Goal: Participate in discussion: Engage in conversation with other users on a specific topic

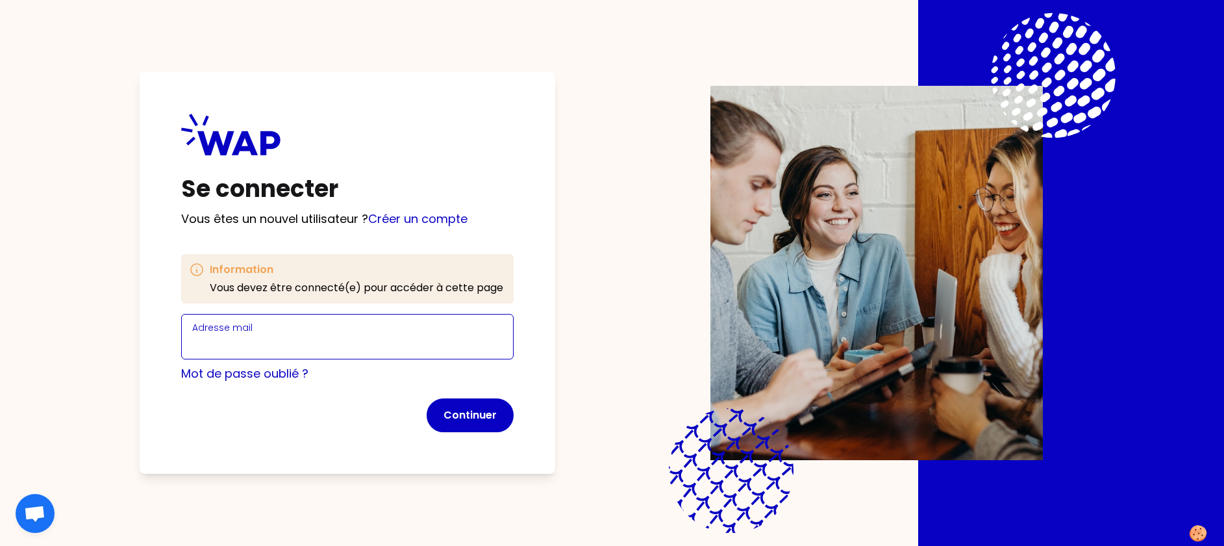
click at [318, 342] on input "Adresse mail" at bounding box center [347, 344] width 310 height 18
type input "[PERSON_NAME][EMAIL_ADDRESS][DOMAIN_NAME]"
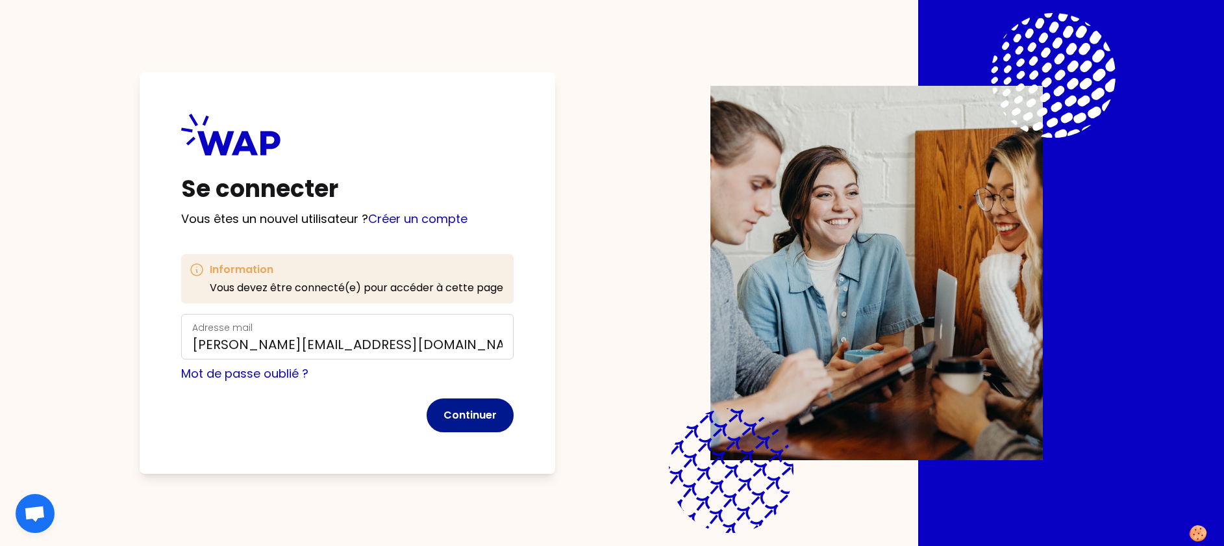
click at [472, 421] on button "Continuer" at bounding box center [470, 415] width 87 height 34
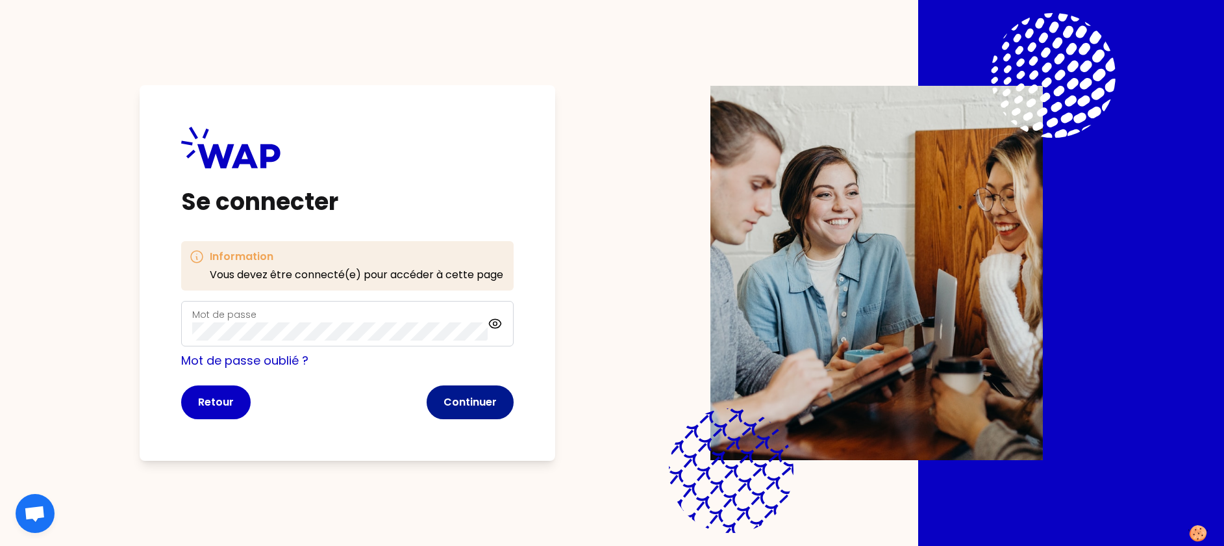
click at [478, 396] on button "Continuer" at bounding box center [470, 402] width 87 height 34
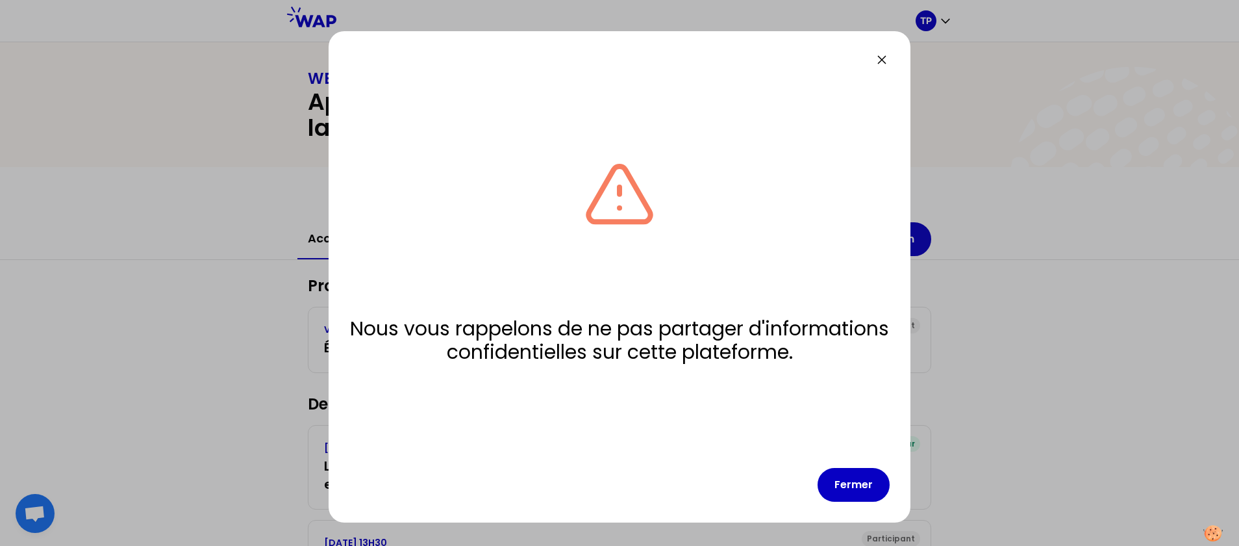
click at [865, 501] on div "Nous vous rappelons de ne pas partager d'informations confidentielles sur cette…" at bounding box center [620, 276] width 582 height 491
click at [854, 490] on button "Fermer" at bounding box center [854, 485] width 72 height 34
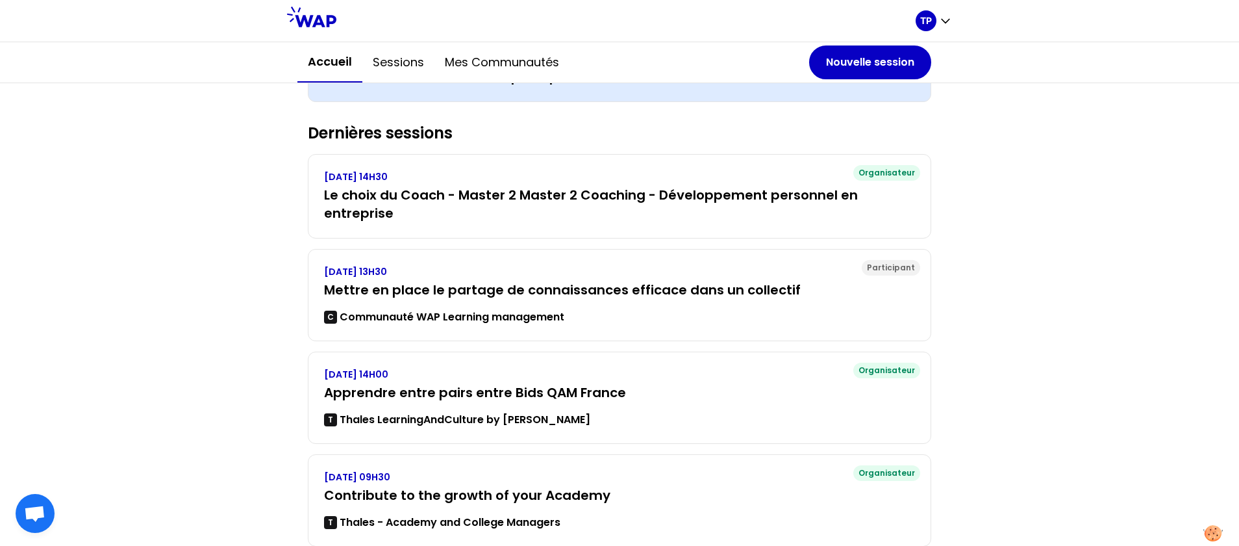
scroll to position [274, 0]
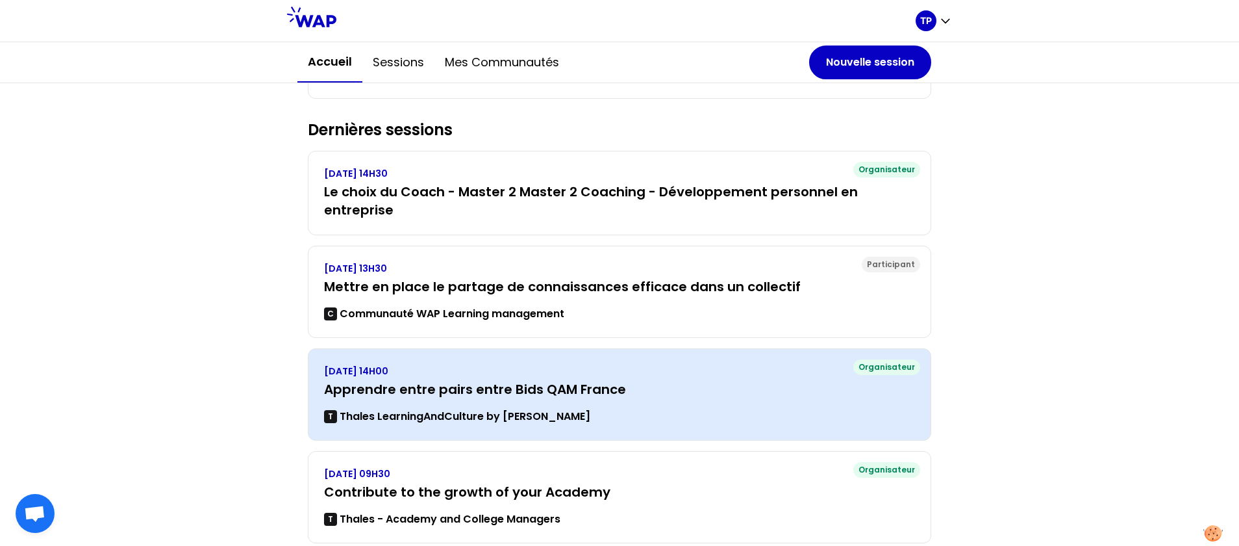
click at [546, 390] on h3 "Apprendre entre pairs entre Bids QAM France" at bounding box center [619, 389] width 591 height 18
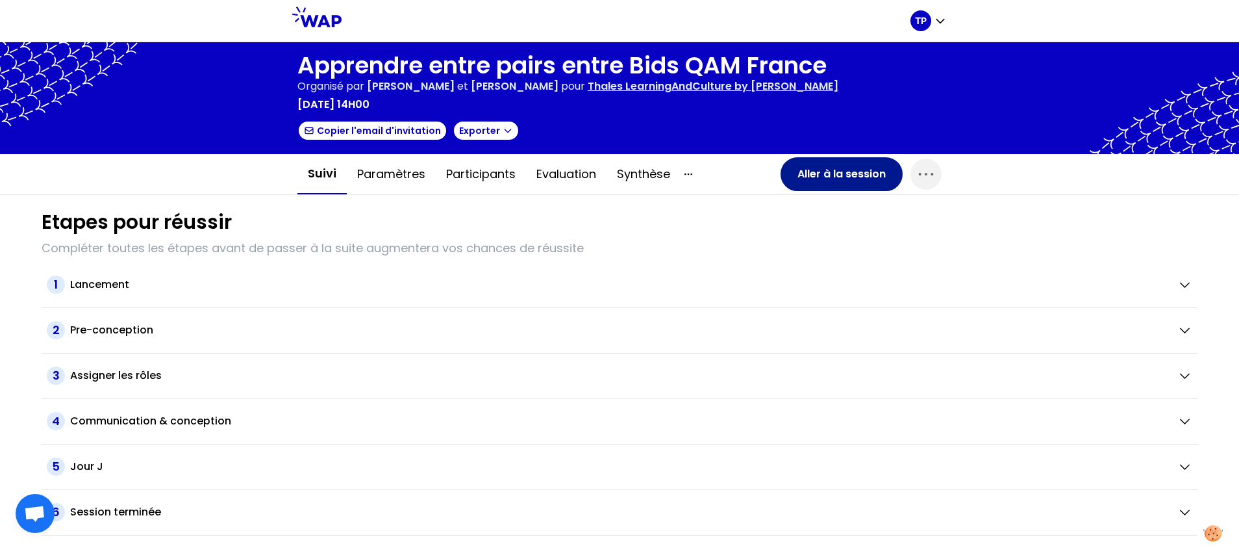
click at [850, 170] on button "Aller à la session" at bounding box center [842, 174] width 122 height 34
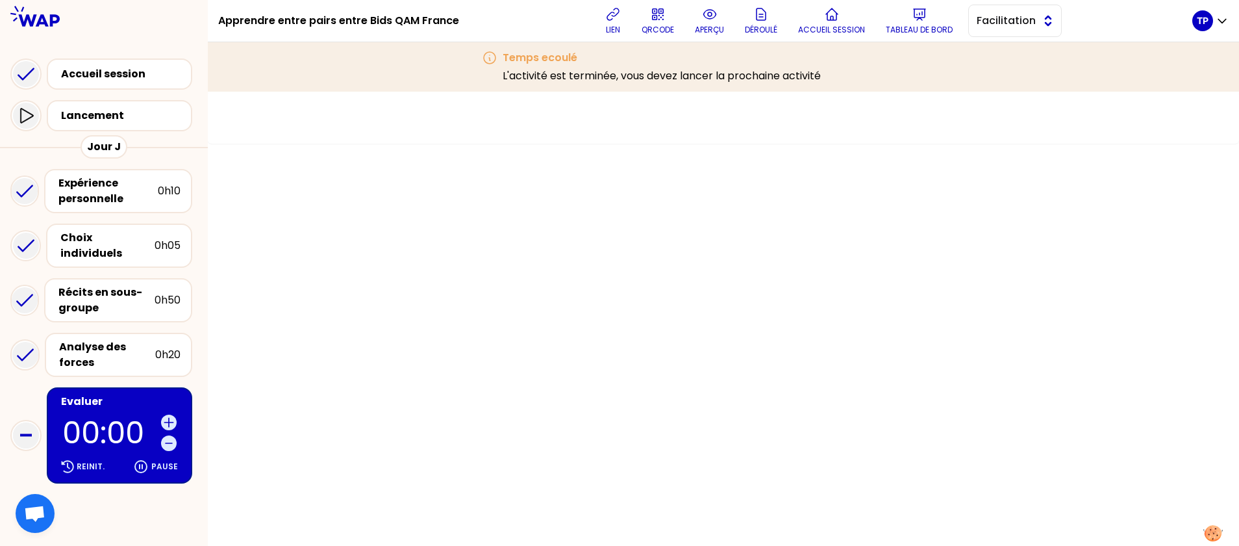
click at [1006, 12] on button "Facilitation" at bounding box center [1015, 21] width 94 height 32
click at [1005, 52] on span "Conception" at bounding box center [1023, 53] width 56 height 16
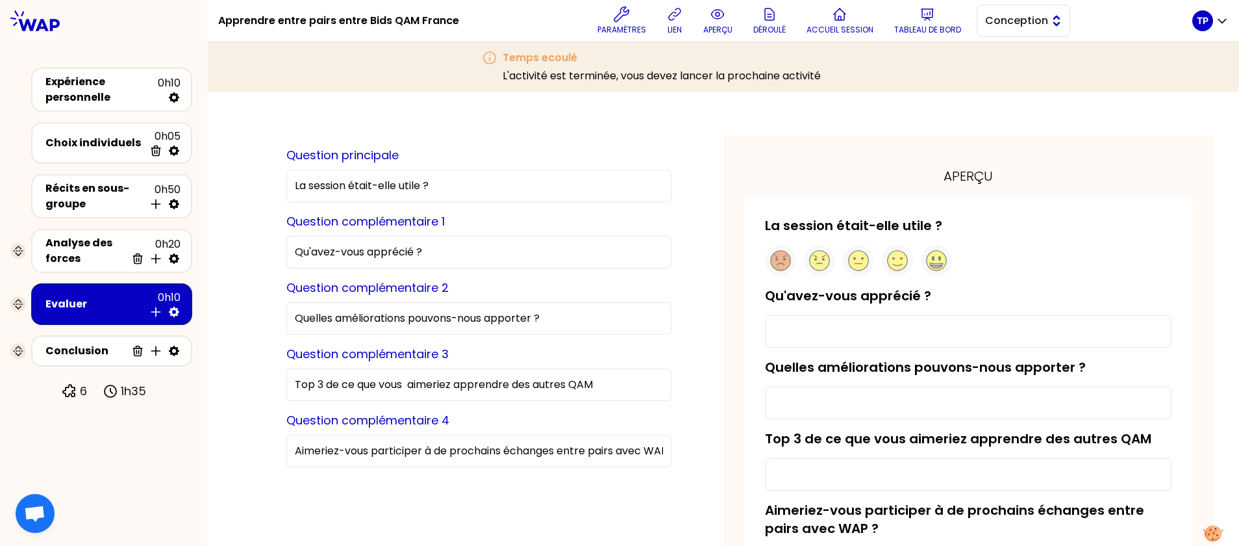
click at [1015, 20] on span "Conception" at bounding box center [1014, 21] width 58 height 16
click at [1028, 74] on span "Facilitation" at bounding box center [1032, 74] width 56 height 16
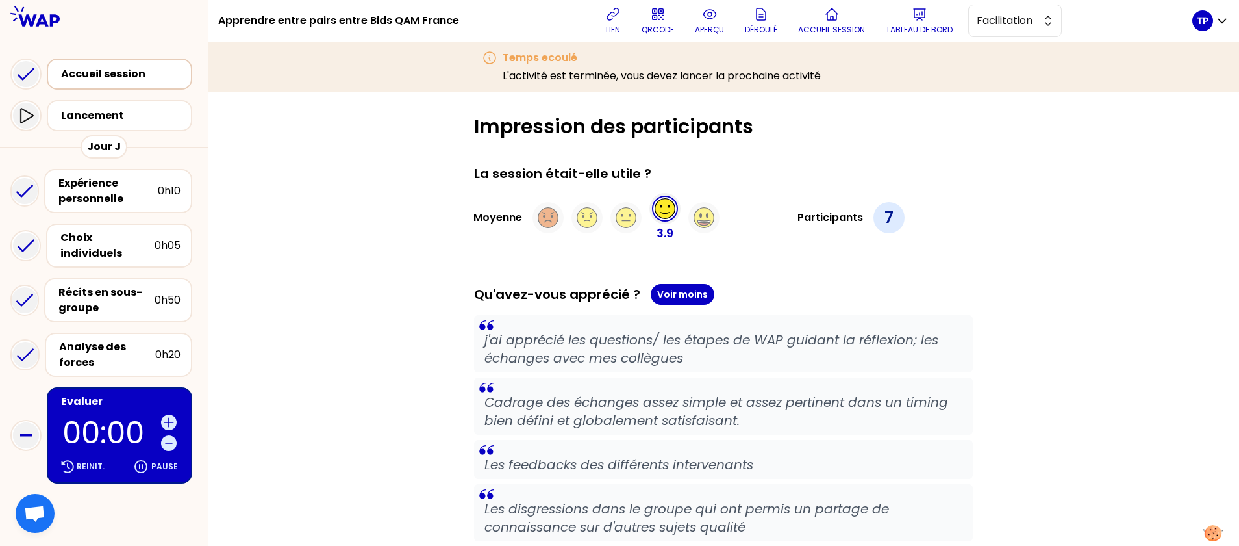
click at [134, 78] on div "Accueil session" at bounding box center [123, 74] width 125 height 16
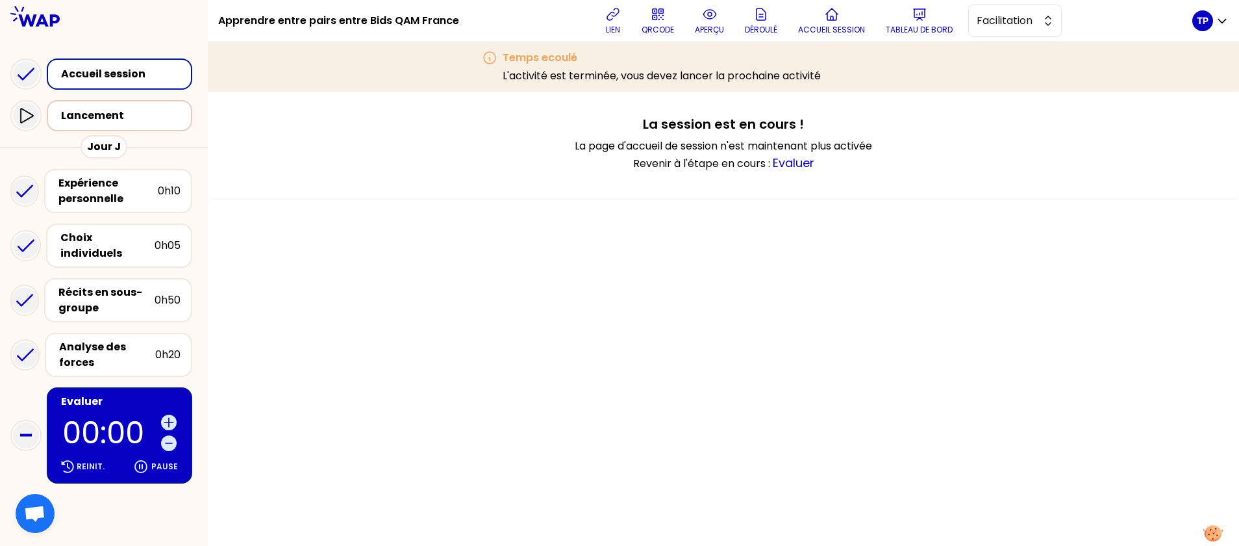
click at [131, 112] on div "Lancement" at bounding box center [123, 116] width 125 height 16
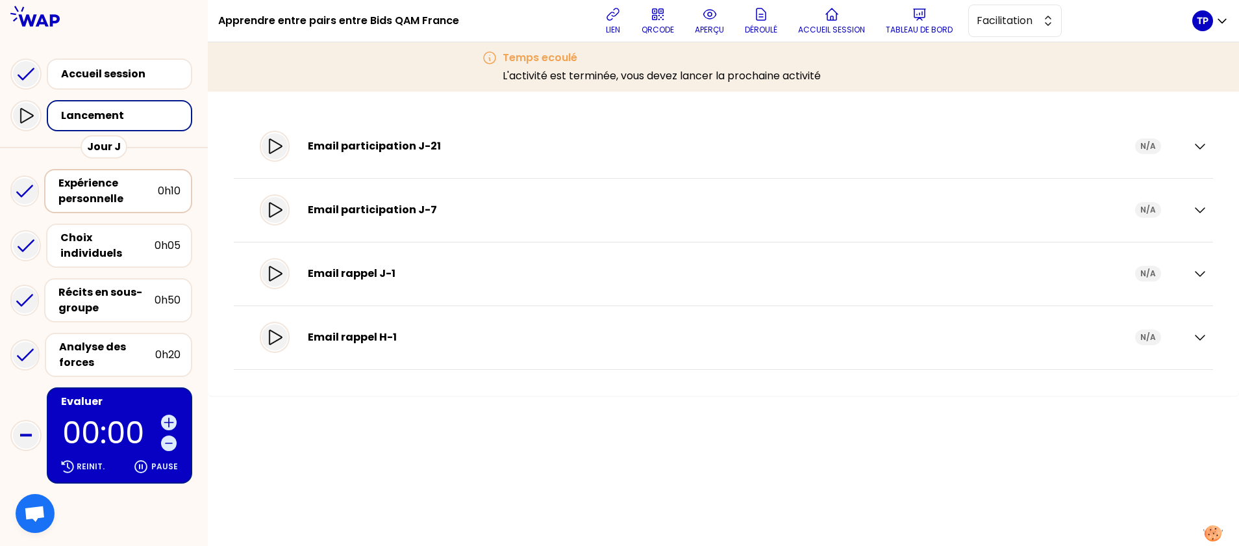
click at [108, 183] on div "Expérience personnelle" at bounding box center [107, 190] width 99 height 31
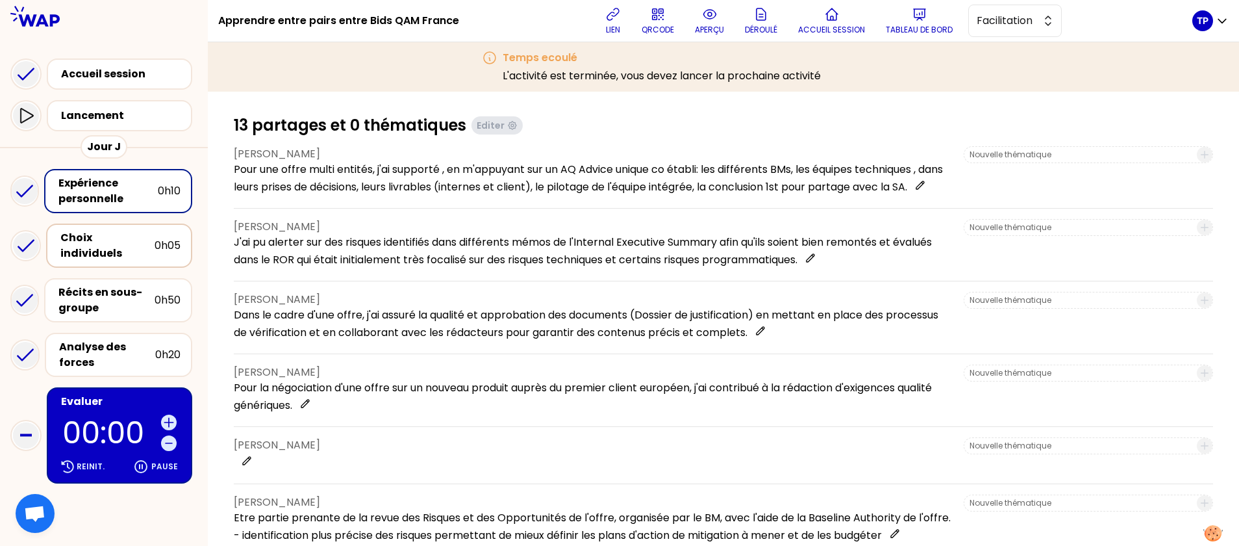
click at [120, 247] on div "Choix individuels" at bounding box center [107, 245] width 94 height 31
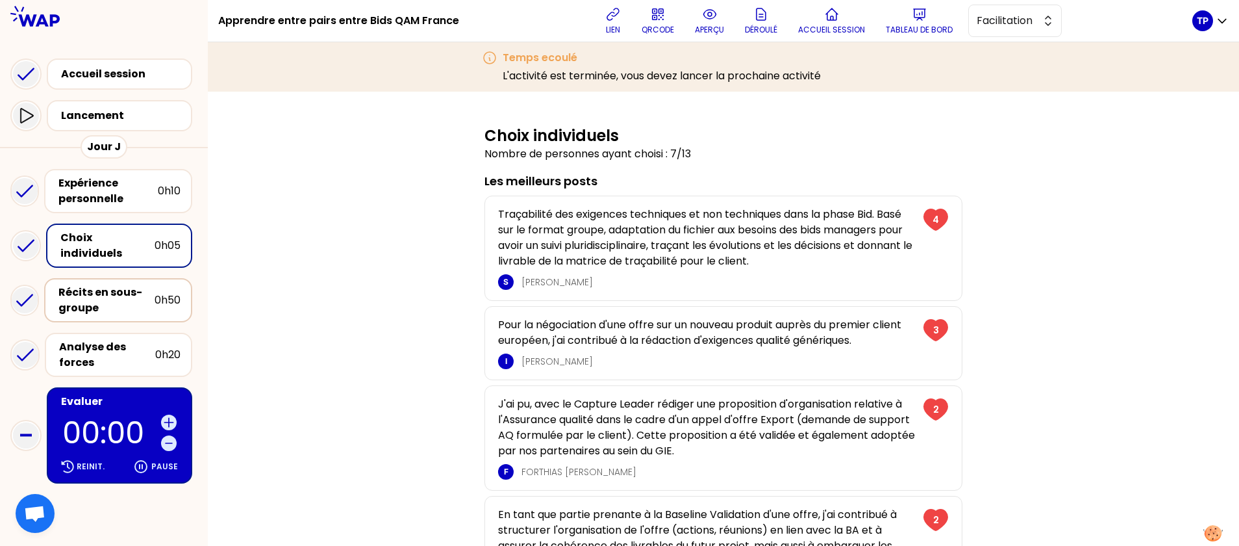
click at [114, 292] on div "Récits en sous-groupe" at bounding box center [106, 300] width 96 height 31
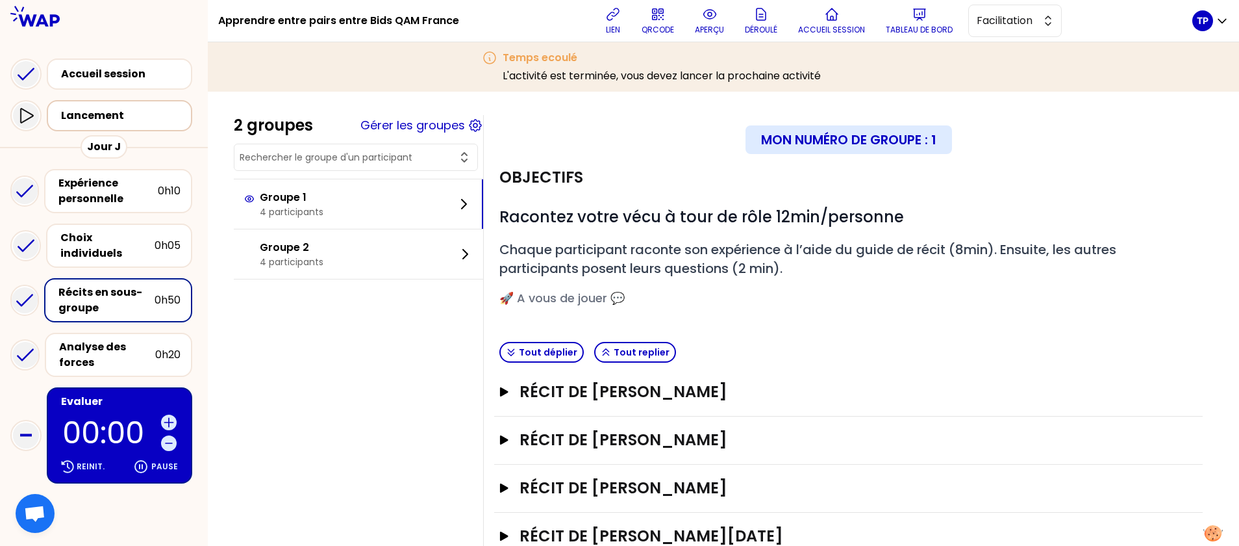
click at [104, 118] on div "Lancement" at bounding box center [123, 116] width 125 height 16
